Goal: Task Accomplishment & Management: Use online tool/utility

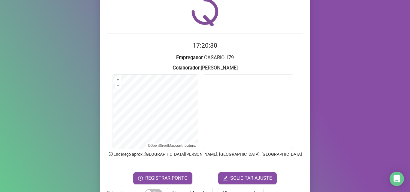
scroll to position [42, 0]
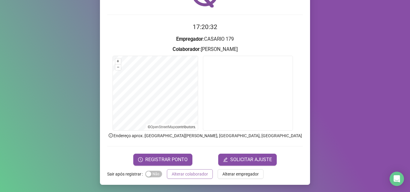
click at [184, 176] on span "Alterar colaborador" at bounding box center [190, 174] width 36 height 7
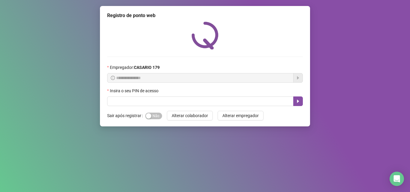
scroll to position [0, 0]
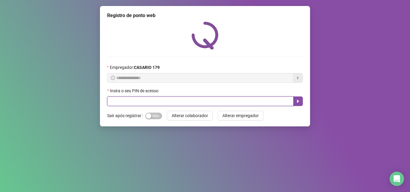
click at [163, 101] on input "text" at bounding box center [200, 102] width 186 height 10
type input "*****"
click at [297, 98] on button "button" at bounding box center [298, 102] width 10 height 10
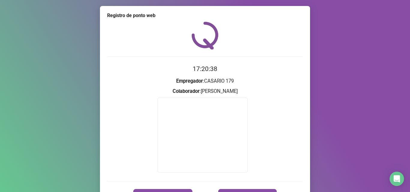
scroll to position [30, 0]
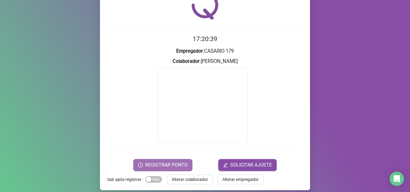
click at [177, 162] on span "REGISTRAR PONTO" at bounding box center [166, 165] width 42 height 7
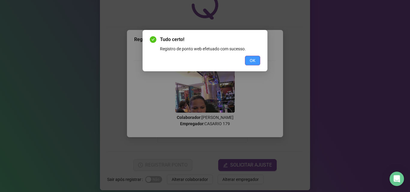
click at [253, 61] on span "OK" at bounding box center [253, 60] width 6 height 7
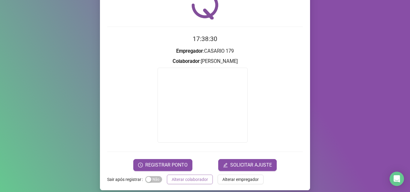
click at [191, 179] on span "Alterar colaborador" at bounding box center [190, 179] width 36 height 7
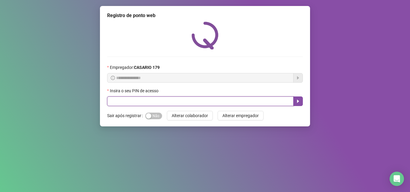
click at [184, 101] on input "text" at bounding box center [200, 102] width 186 height 10
type input "*****"
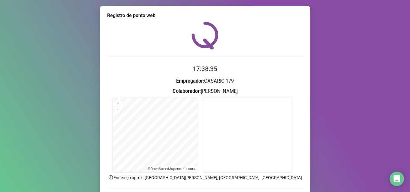
scroll to position [25, 0]
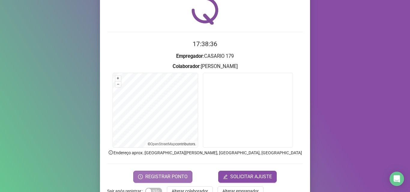
click at [185, 175] on button "REGISTRAR PONTO" at bounding box center [162, 177] width 59 height 12
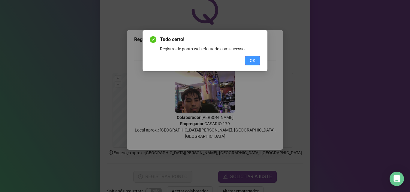
click at [252, 65] on button "OK" at bounding box center [252, 61] width 15 height 10
